Goal: Information Seeking & Learning: Learn about a topic

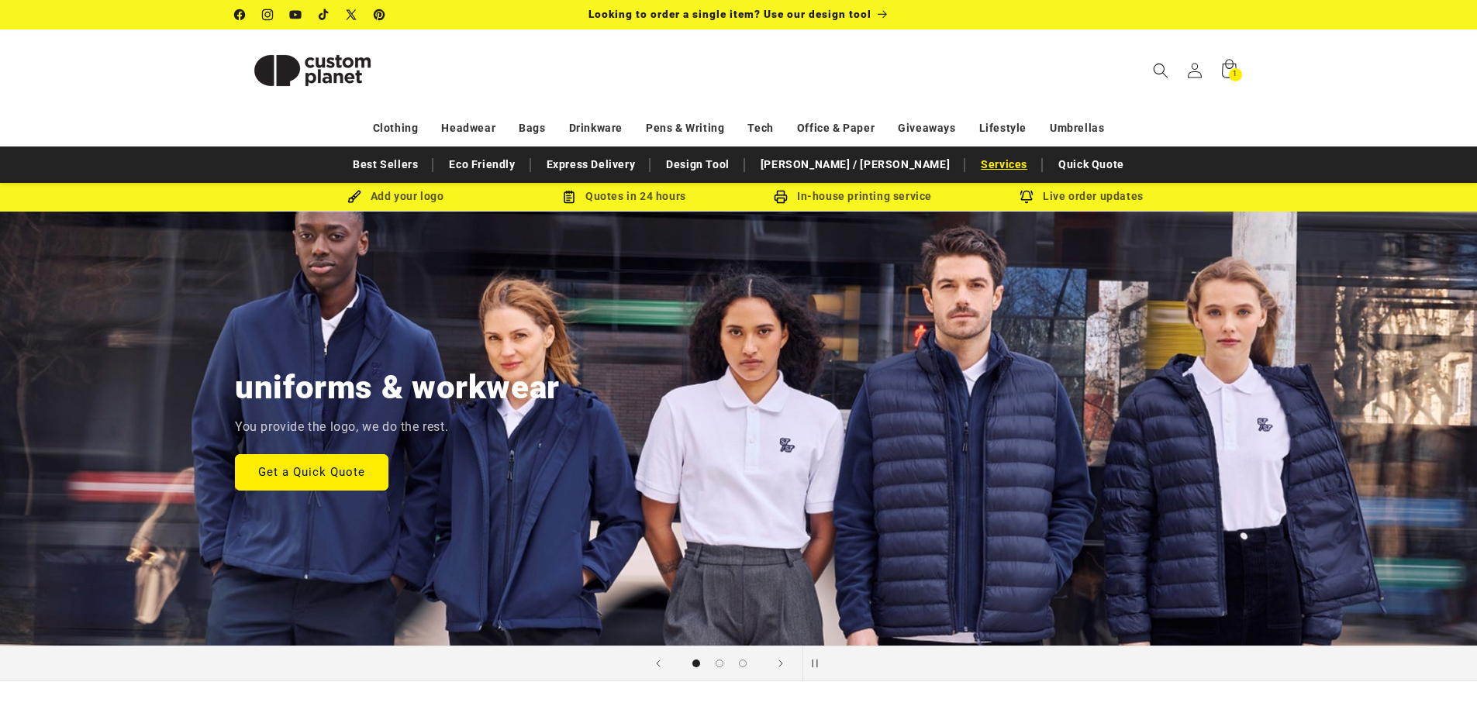
click at [973, 164] on link "Services" at bounding box center [1004, 164] width 62 height 27
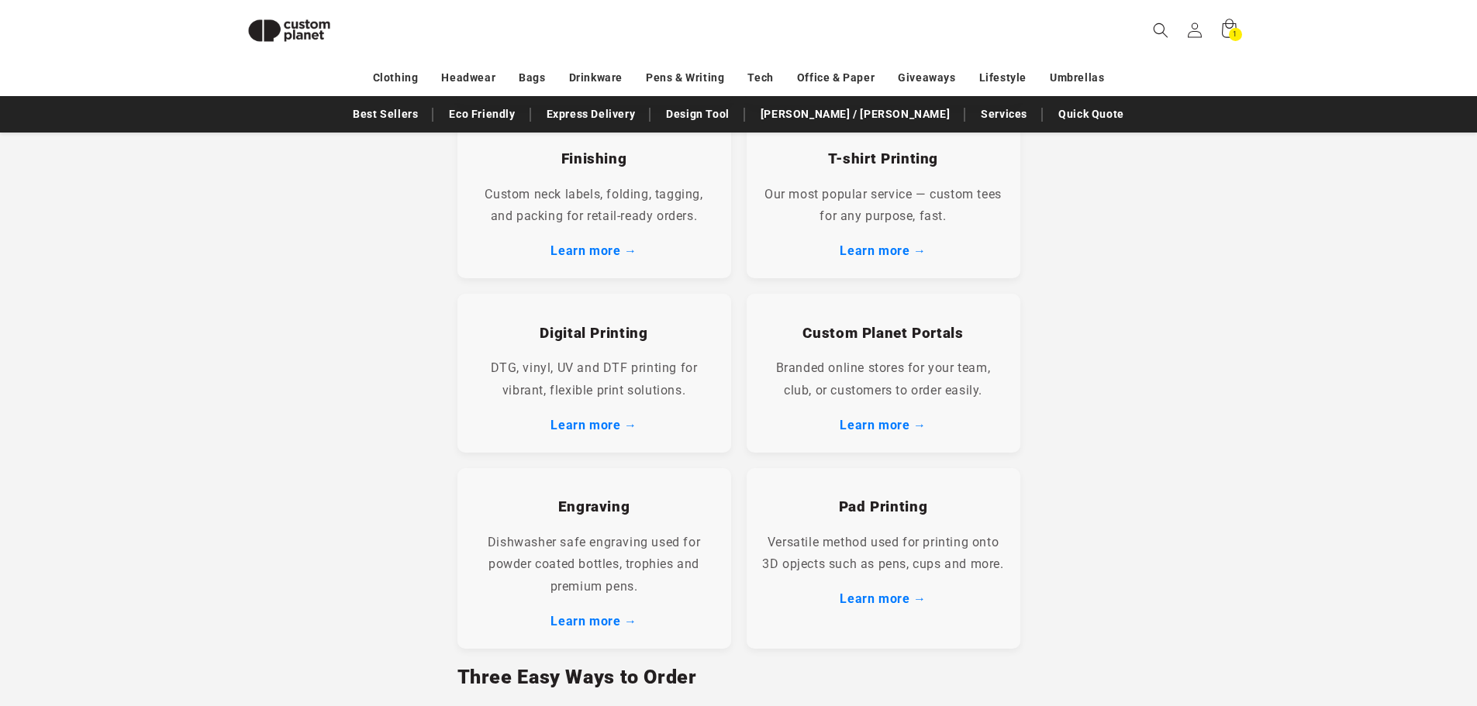
scroll to position [522, 0]
click at [598, 421] on link "Learn more →" at bounding box center [594, 427] width 86 height 15
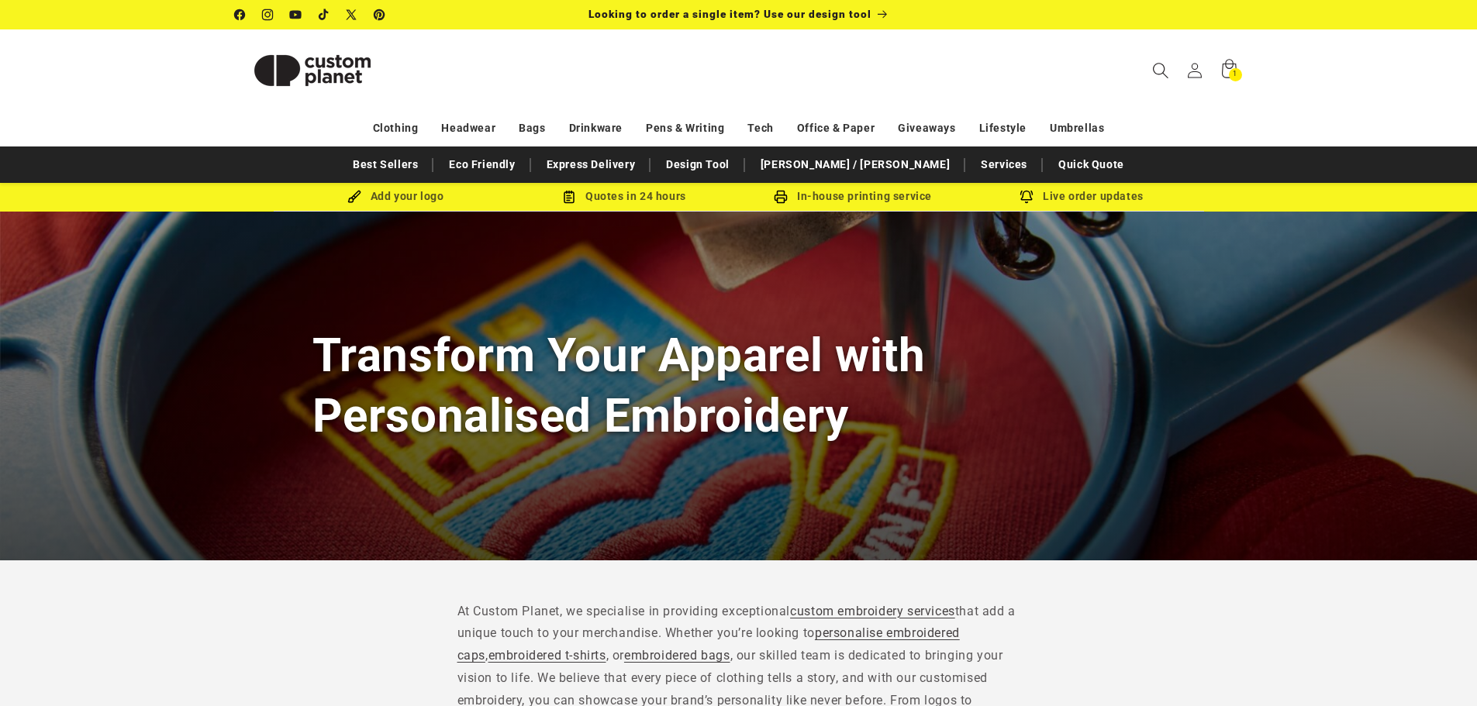
click at [1165, 66] on icon "Search" at bounding box center [1160, 70] width 16 height 16
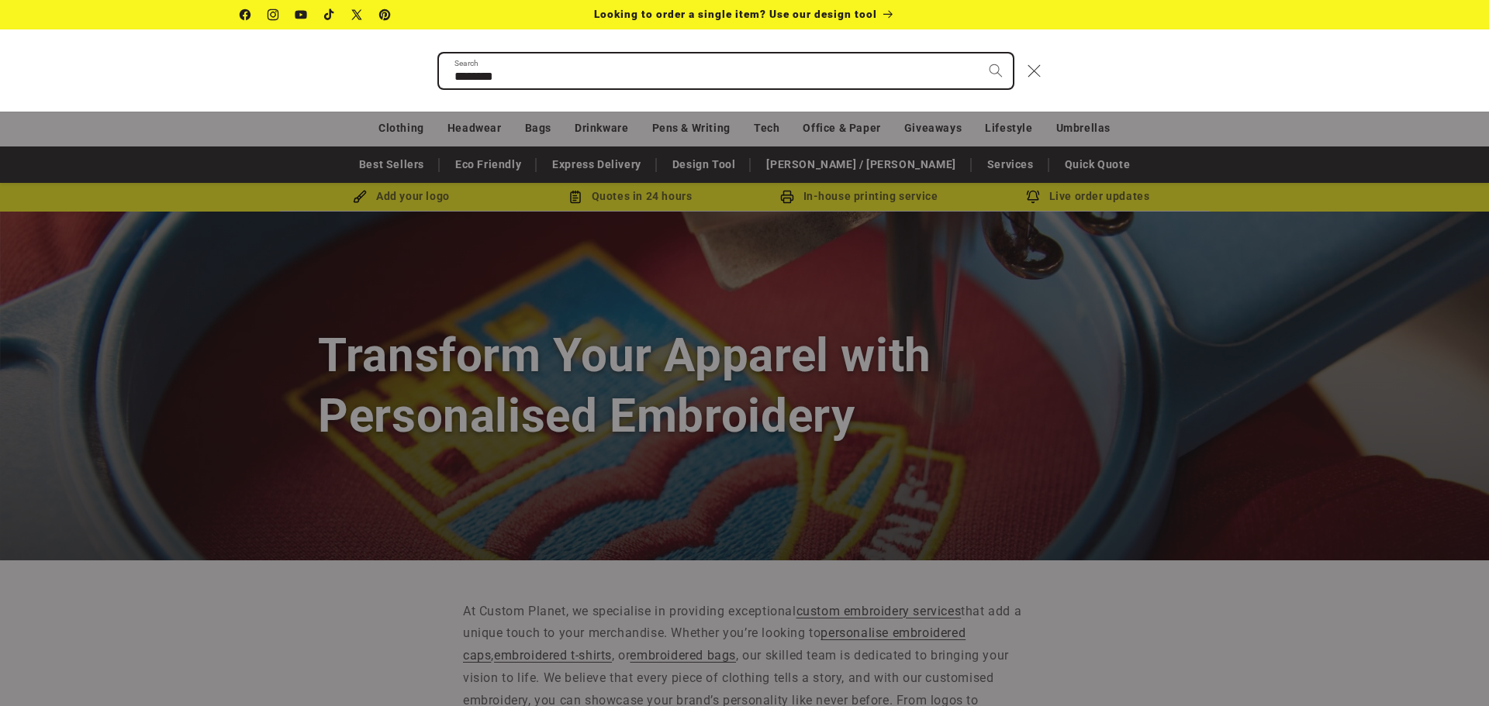
type input "********"
click at [979, 54] on button "Search" at bounding box center [996, 71] width 34 height 34
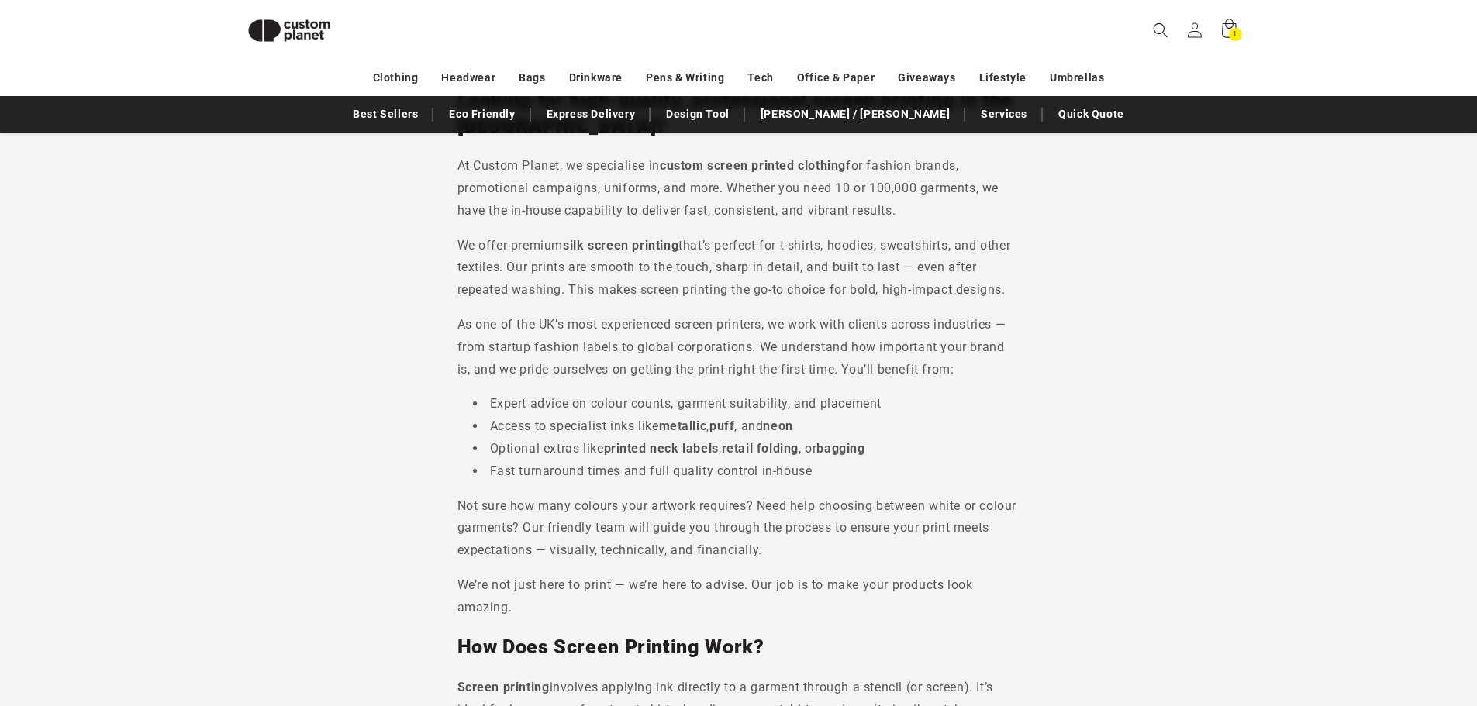
scroll to position [445, 0]
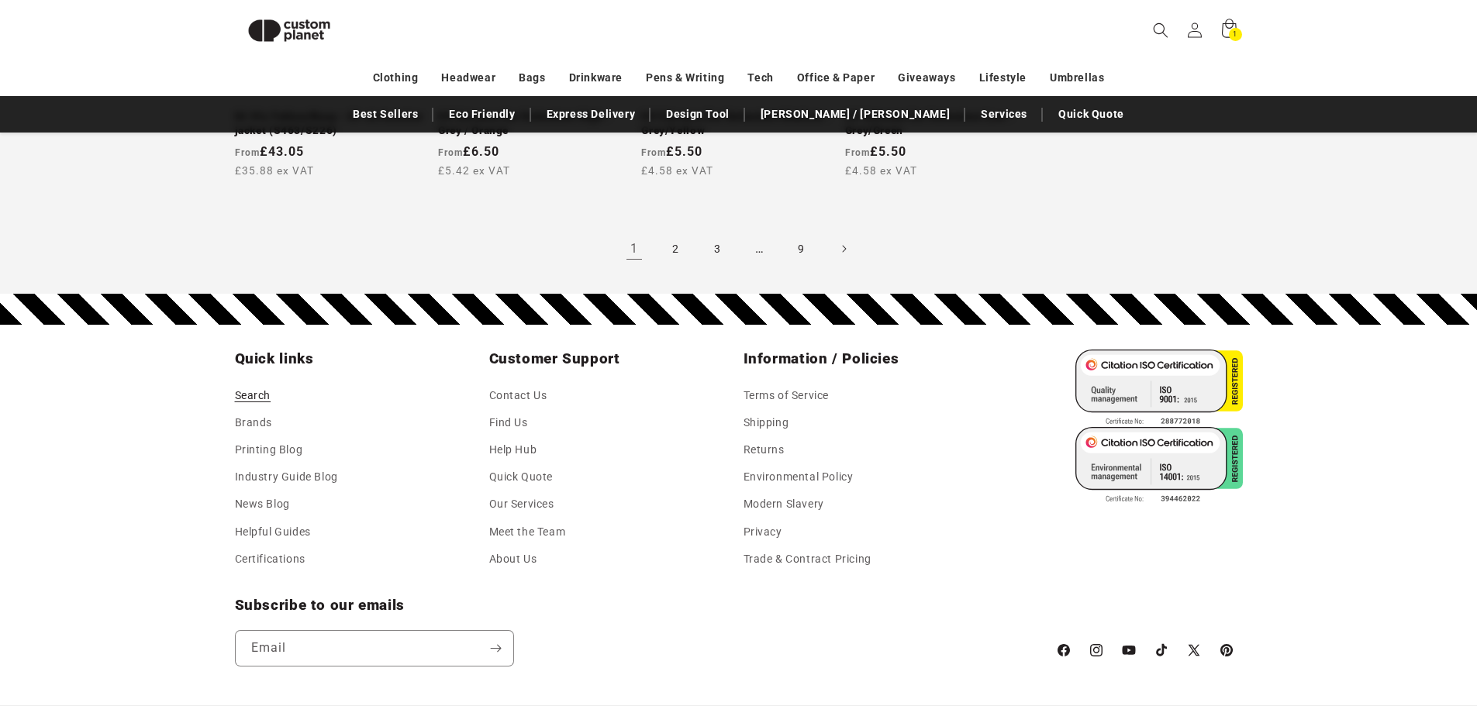
scroll to position [1782, 0]
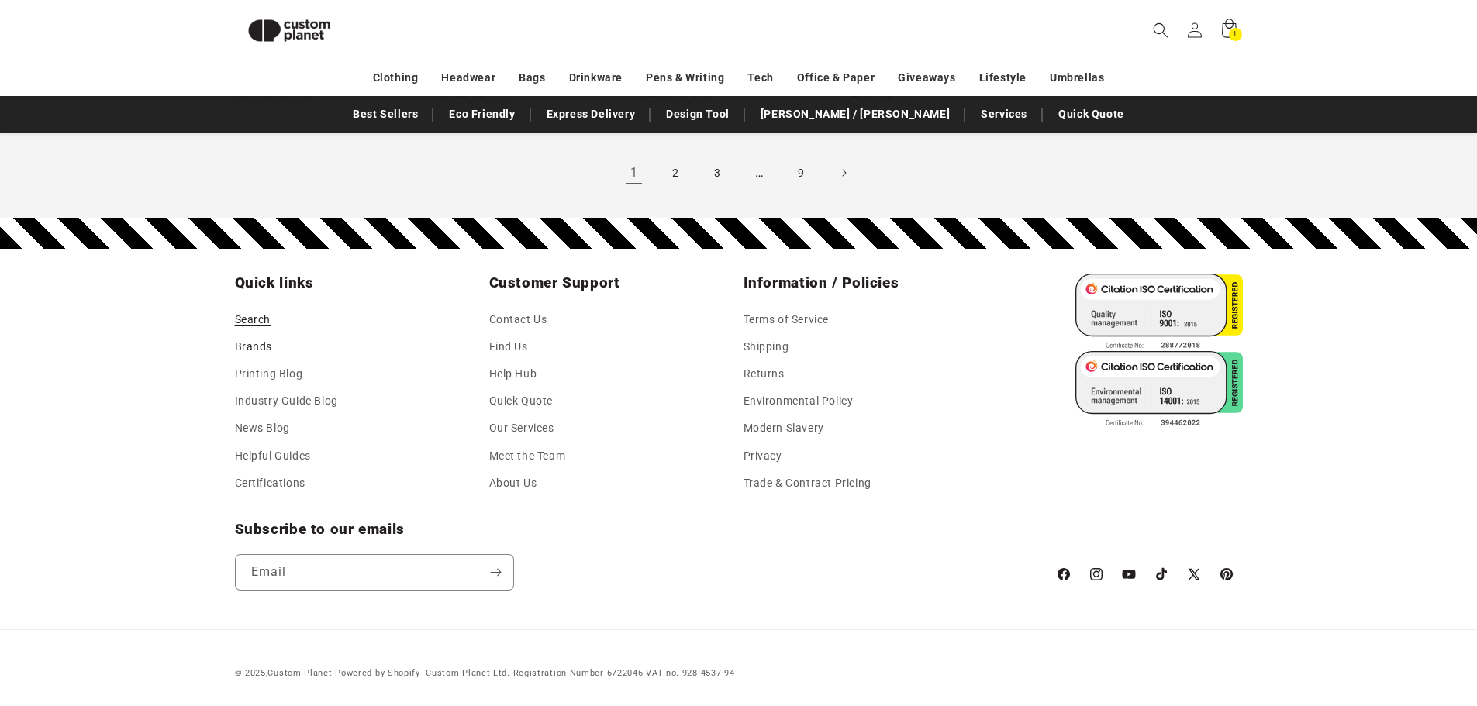
click at [259, 345] on link "Brands" at bounding box center [254, 346] width 38 height 27
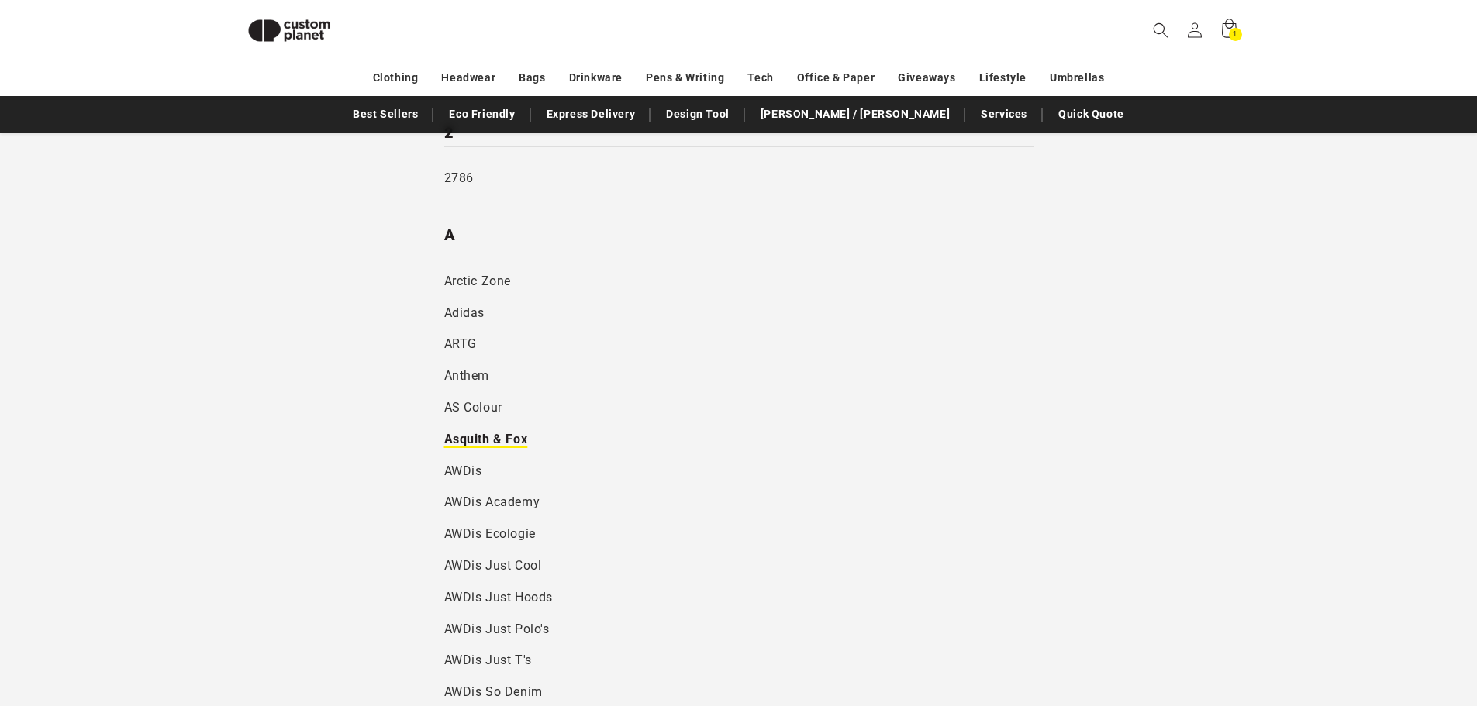
scroll to position [56, 0]
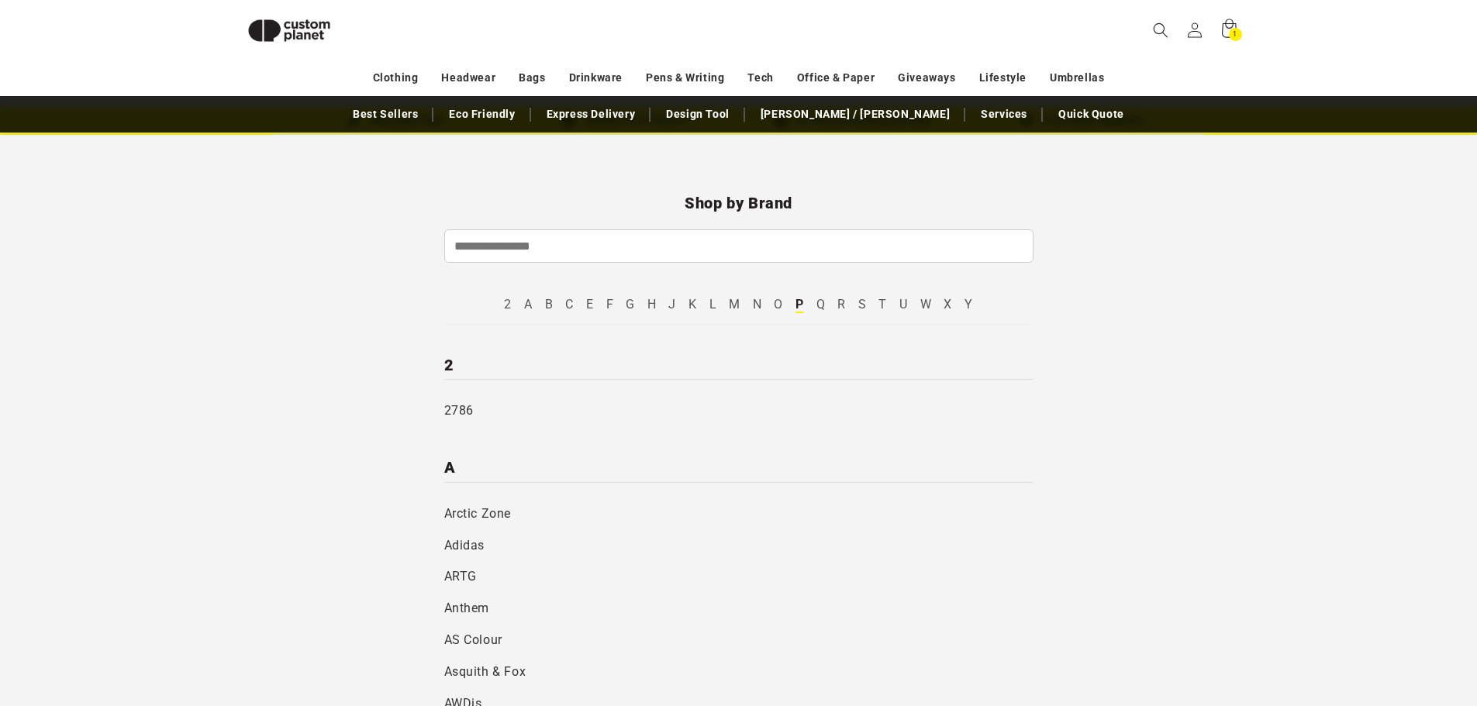
click at [799, 302] on link "P" at bounding box center [800, 304] width 9 height 15
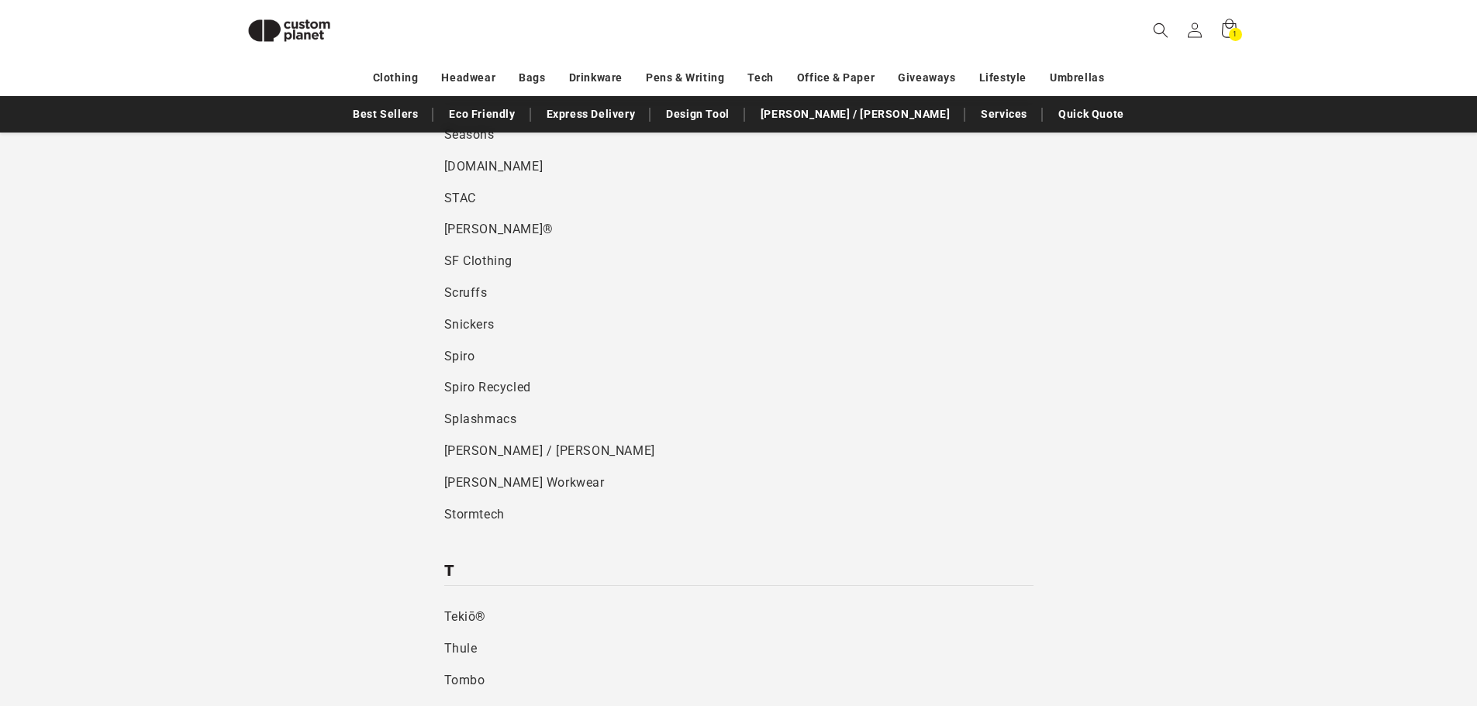
scroll to position [4392, 0]
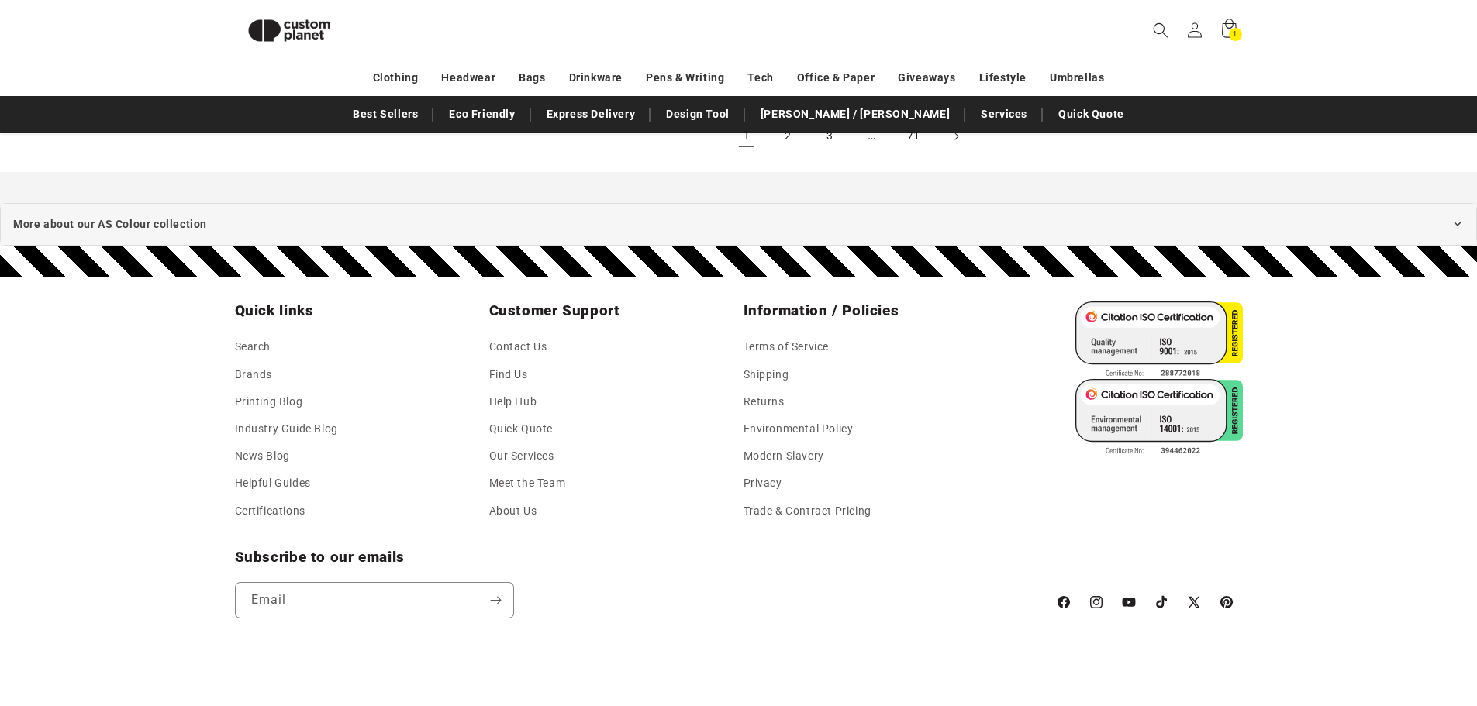
scroll to position [1995, 0]
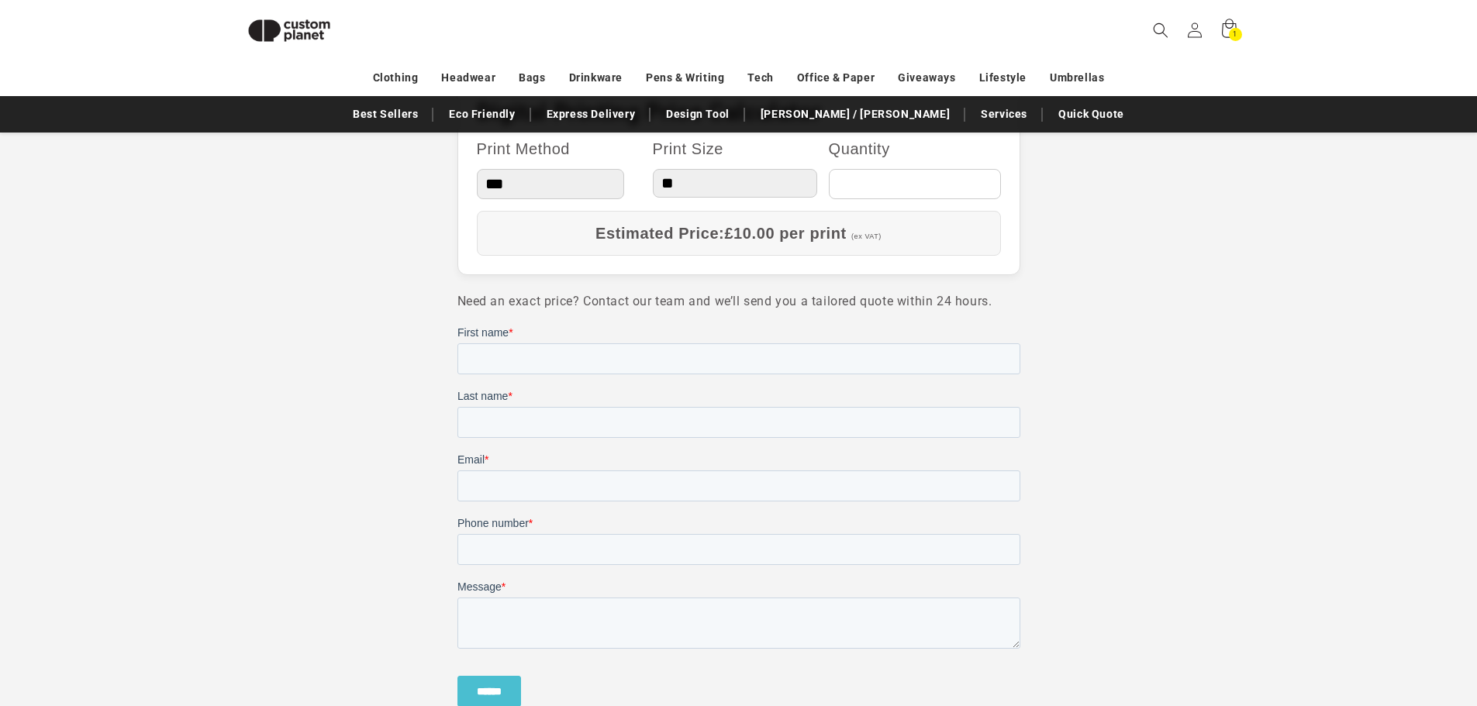
scroll to position [1298, 0]
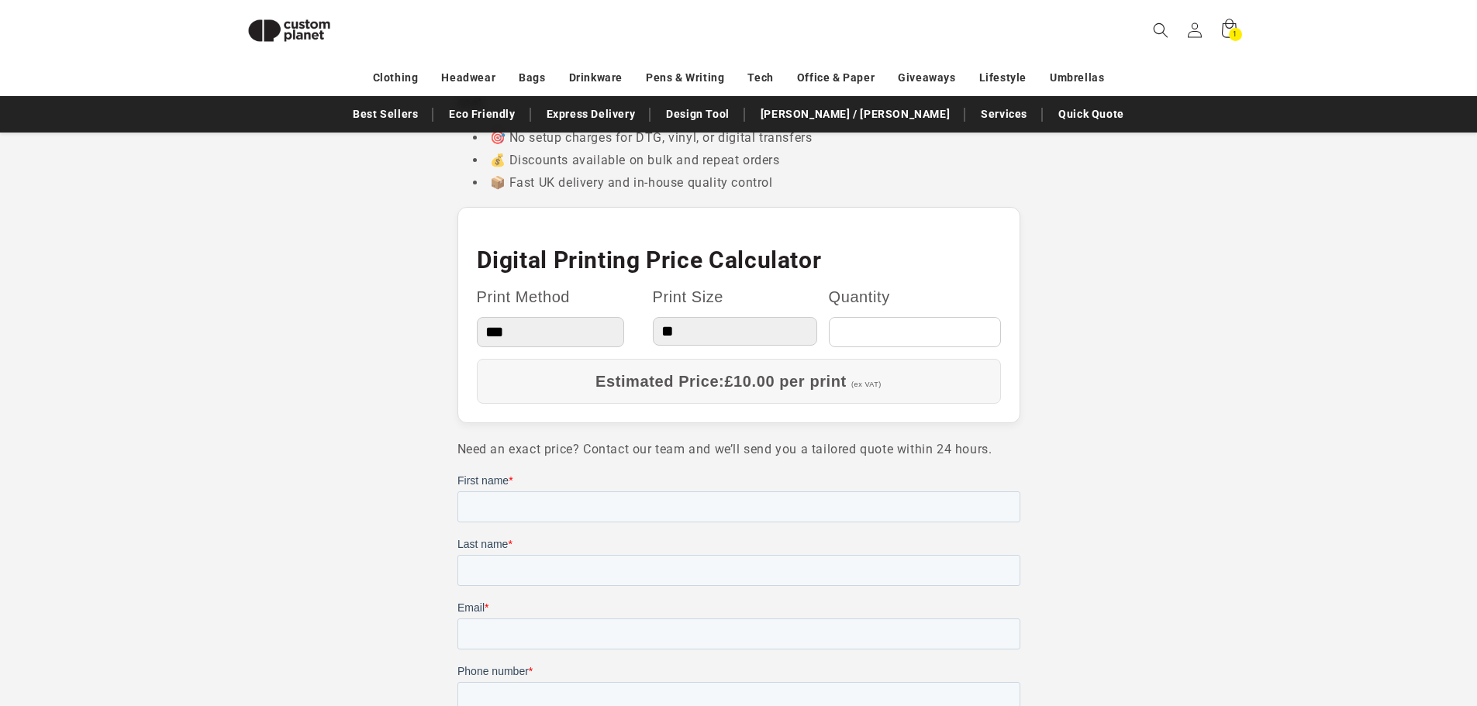
click at [829, 340] on input "*" at bounding box center [915, 332] width 172 height 30
type input "*"
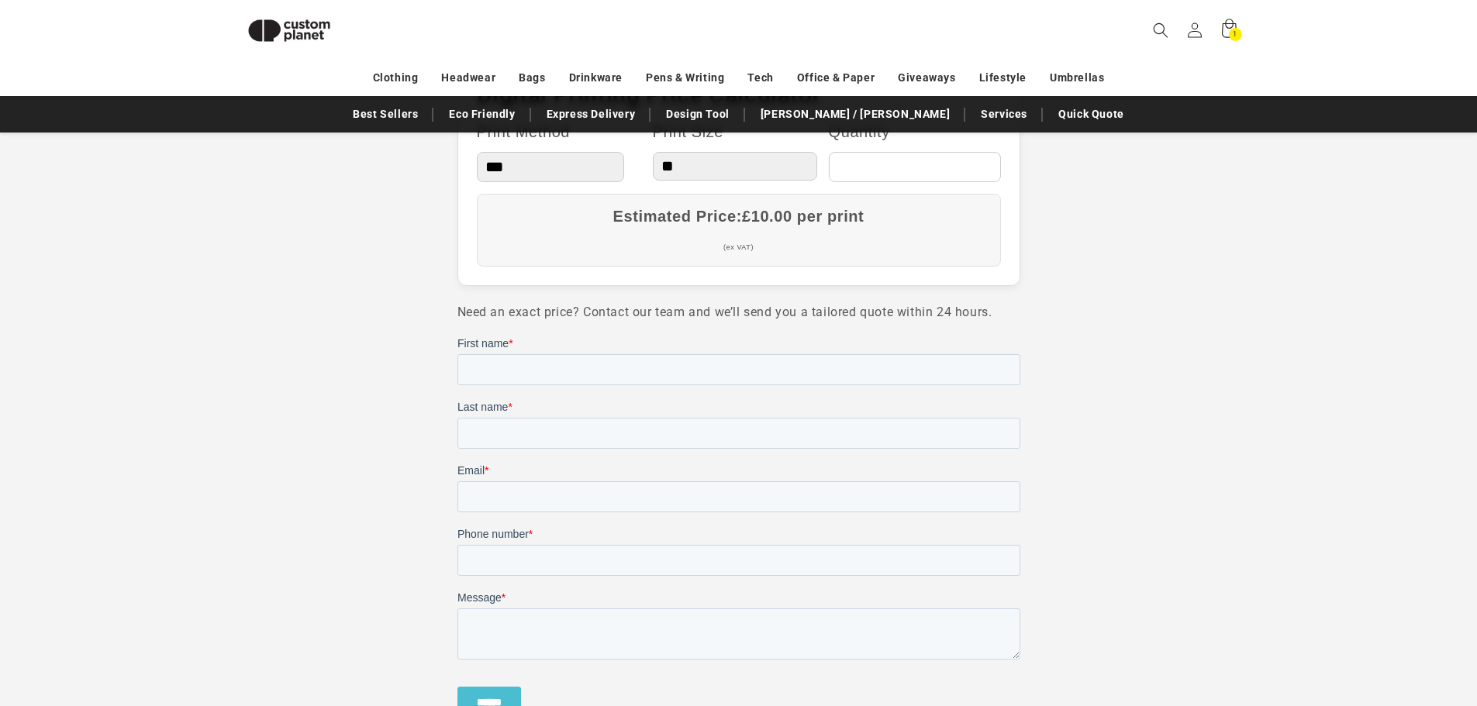
scroll to position [1396, 0]
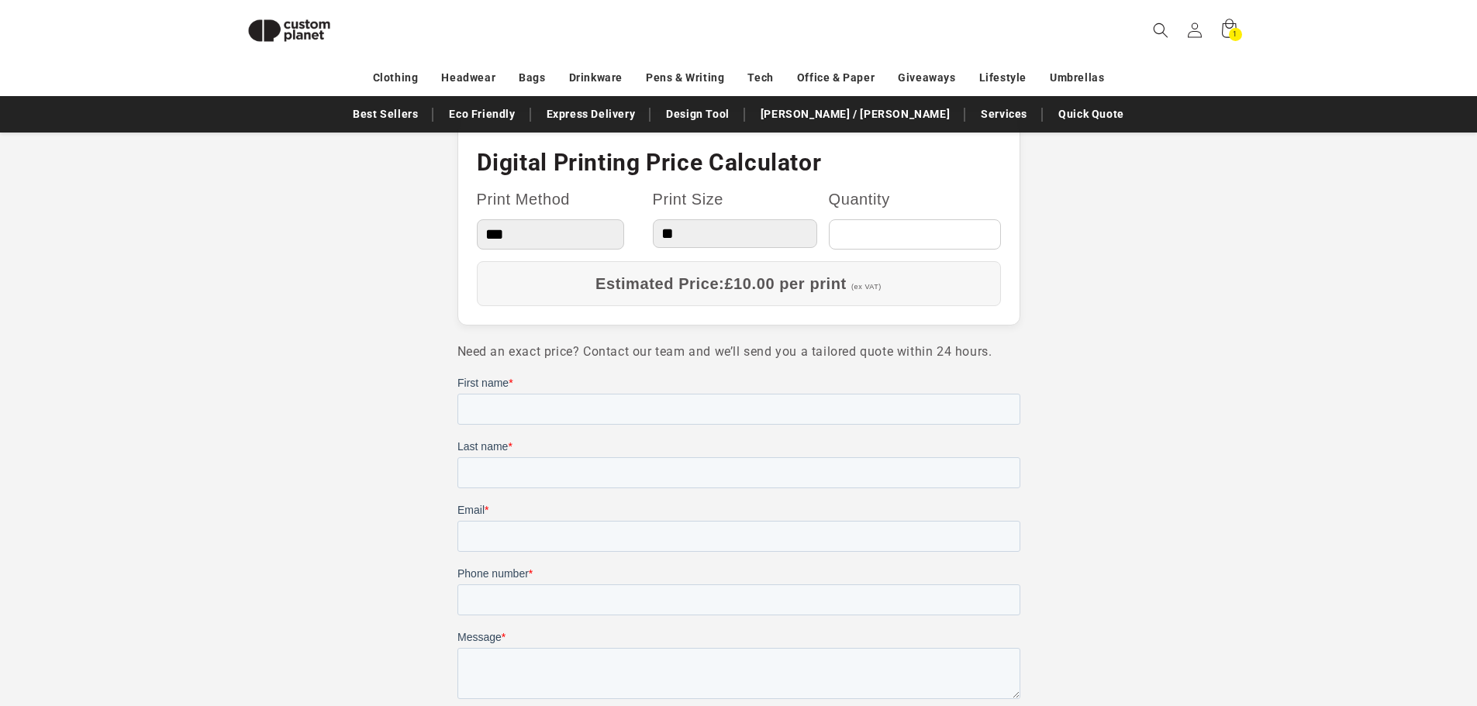
click at [518, 242] on select "**********" at bounding box center [551, 234] width 148 height 30
select select "**********"
click at [477, 219] on select "**********" at bounding box center [551, 234] width 148 height 30
drag, startPoint x: 817, startPoint y: 240, endPoint x: 826, endPoint y: 240, distance: 9.3
click at [829, 240] on input "*" at bounding box center [915, 234] width 172 height 30
